Goal: Task Accomplishment & Management: Manage account settings

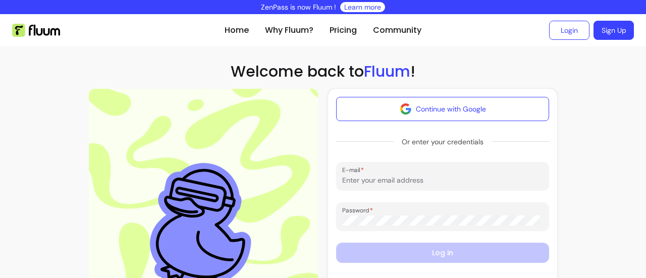
click at [561, 40] on ul "Login Sign Up" at bounding box center [531, 30] width 204 height 32
click at [561, 37] on link "Login" at bounding box center [568, 30] width 39 height 19
click at [560, 30] on link "Login" at bounding box center [568, 30] width 39 height 19
click at [428, 111] on button "Continue with Google" at bounding box center [442, 109] width 206 height 24
